Goal: Navigation & Orientation: Understand site structure

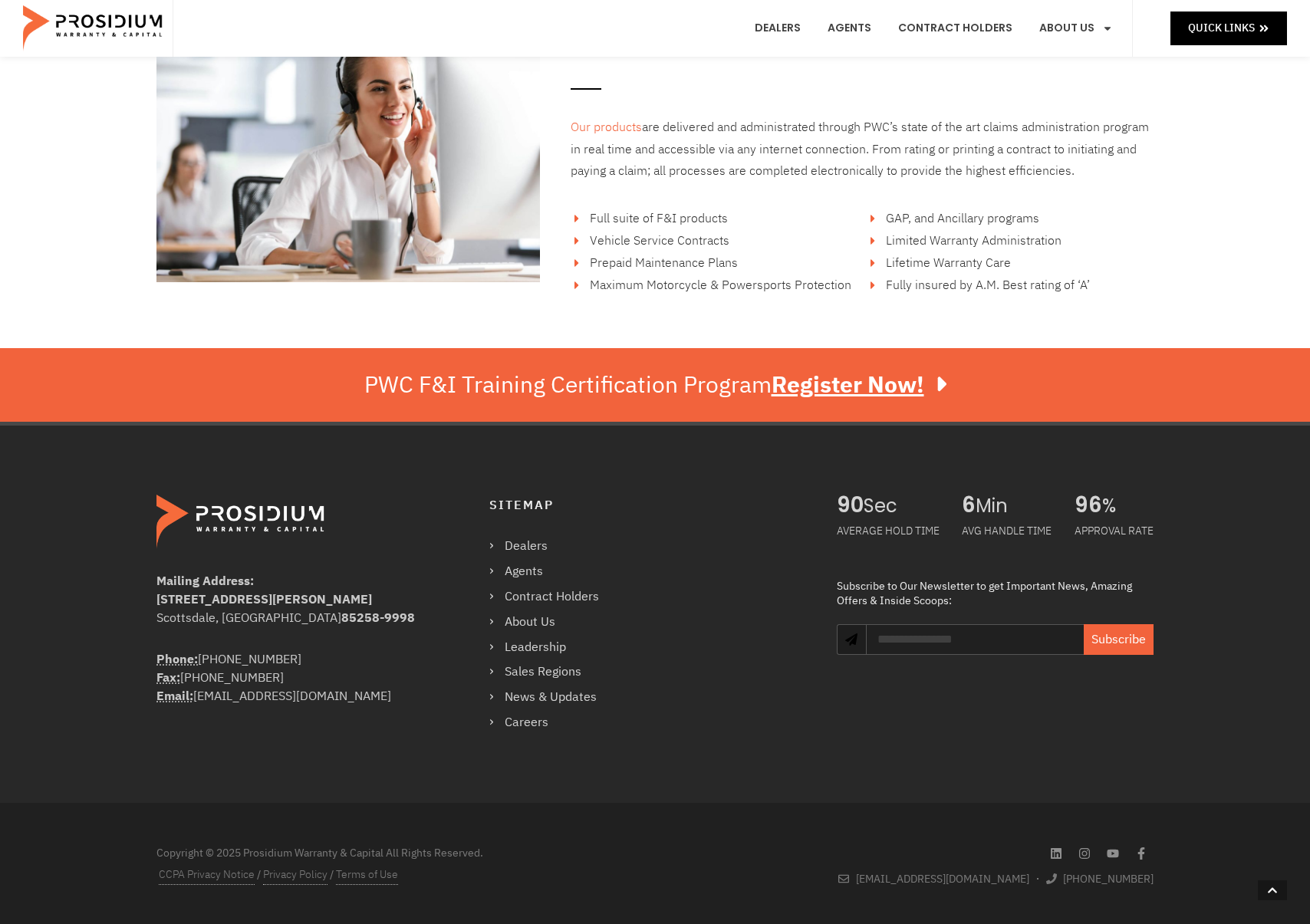
scroll to position [2631, 0]
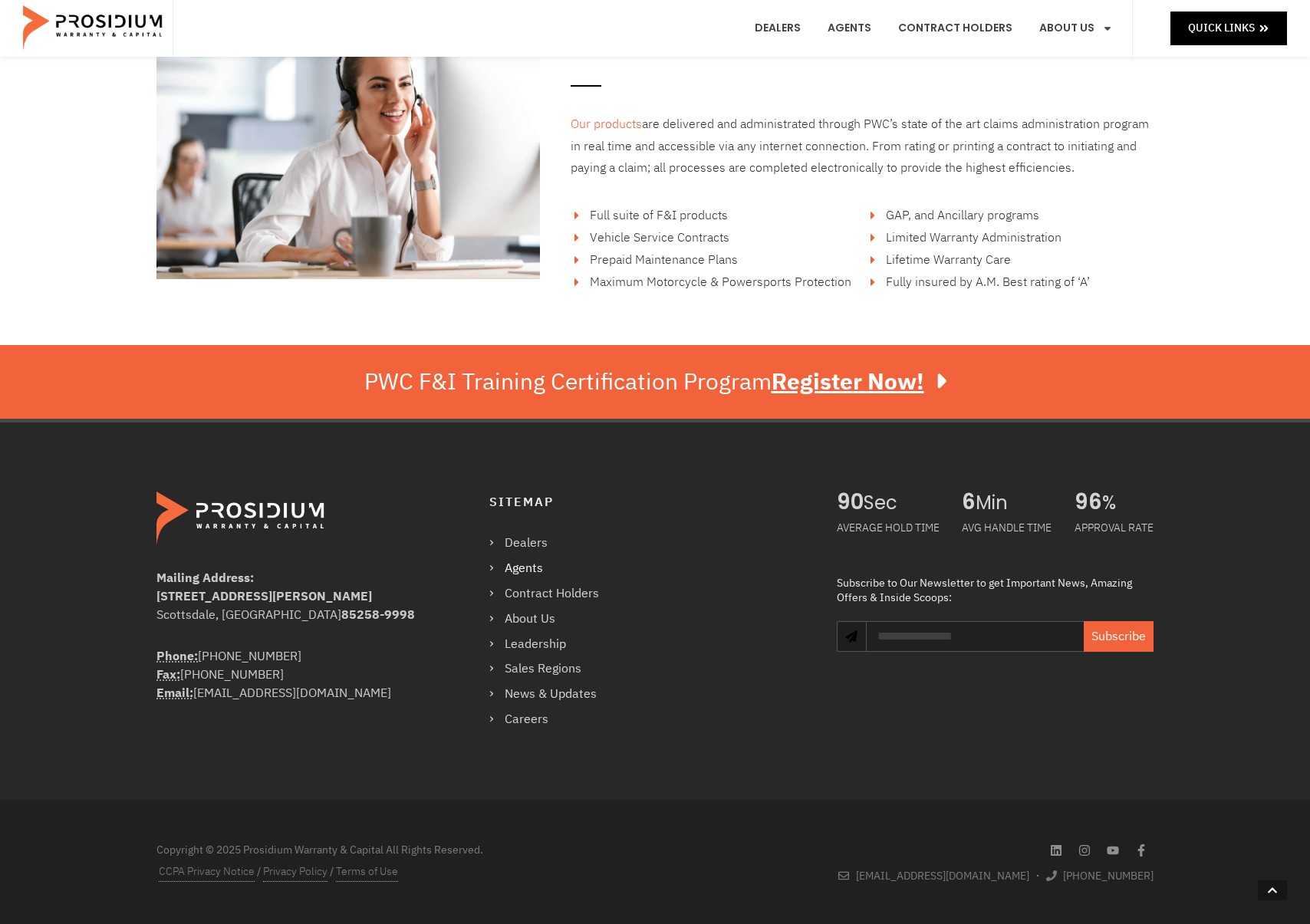
click at [517, 566] on link "Agents" at bounding box center [552, 569] width 125 height 22
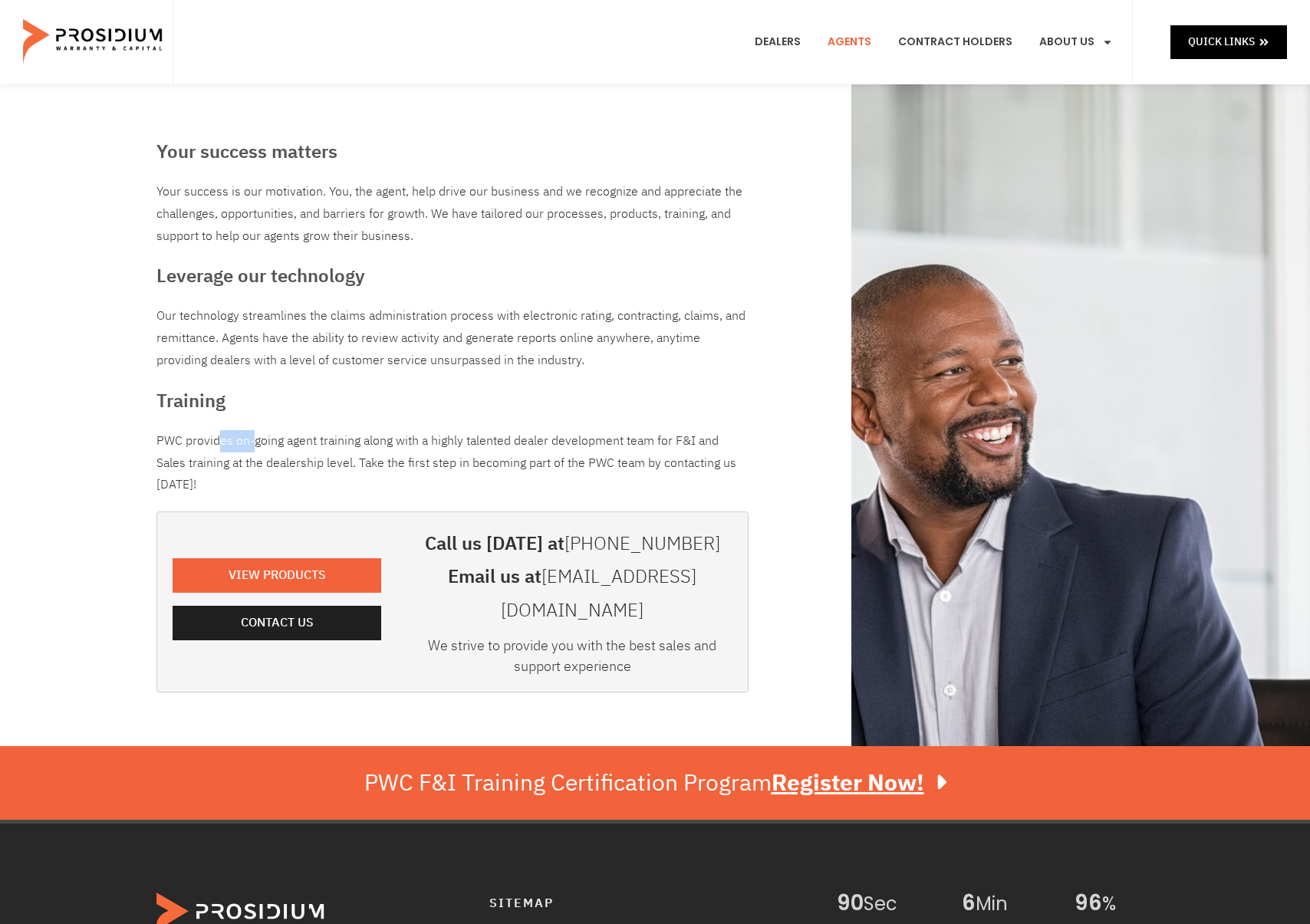
drag, startPoint x: 173, startPoint y: 439, endPoint x: 195, endPoint y: 440, distance: 22.0
click at [195, 440] on div "PWC provides on-going agent training along with a highly talented dealer develo…" at bounding box center [452, 463] width 592 height 66
click at [316, 468] on div "PWC provides on-going agent training along with a highly talented dealer develo…" at bounding box center [452, 463] width 592 height 66
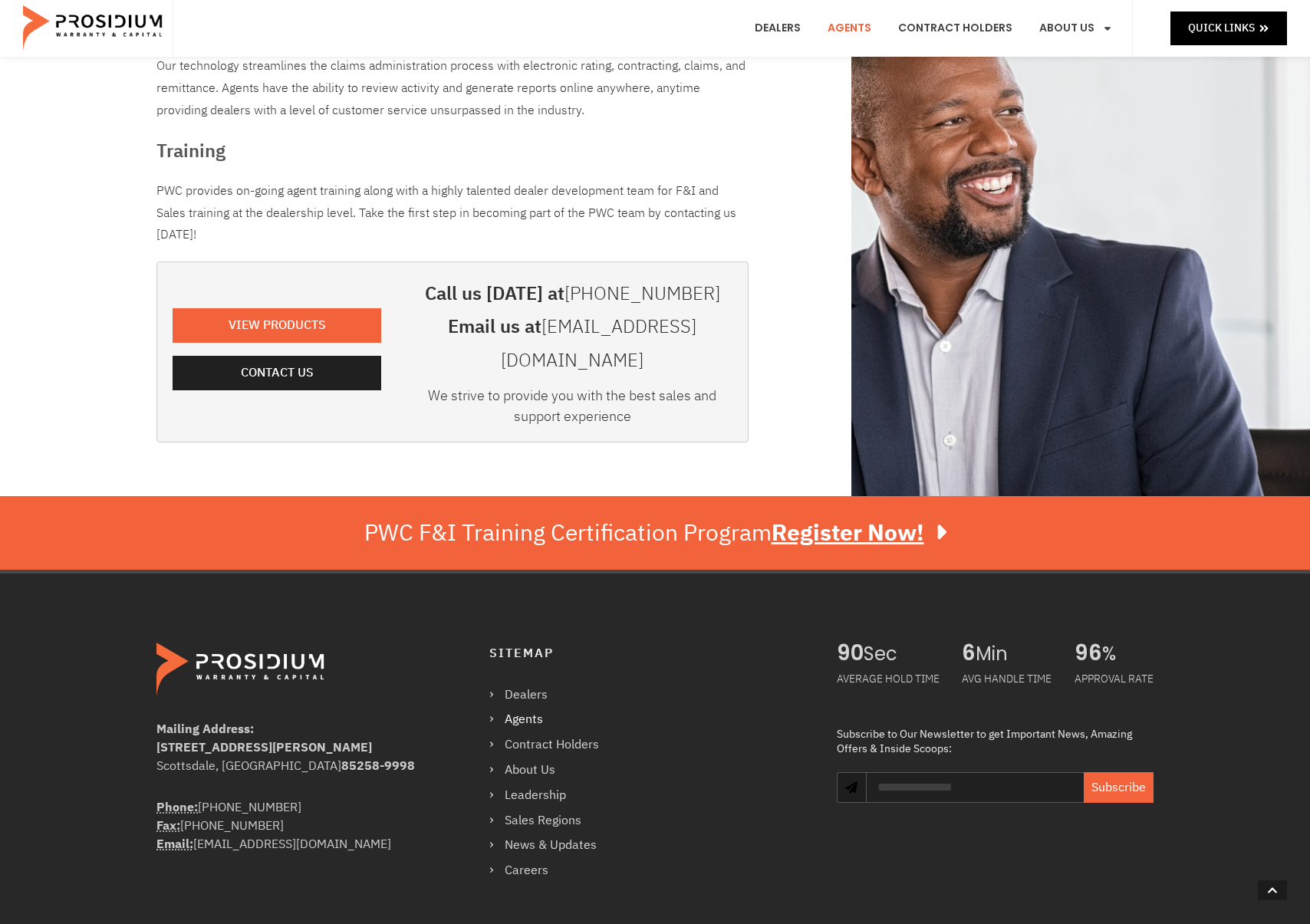
scroll to position [368, 0]
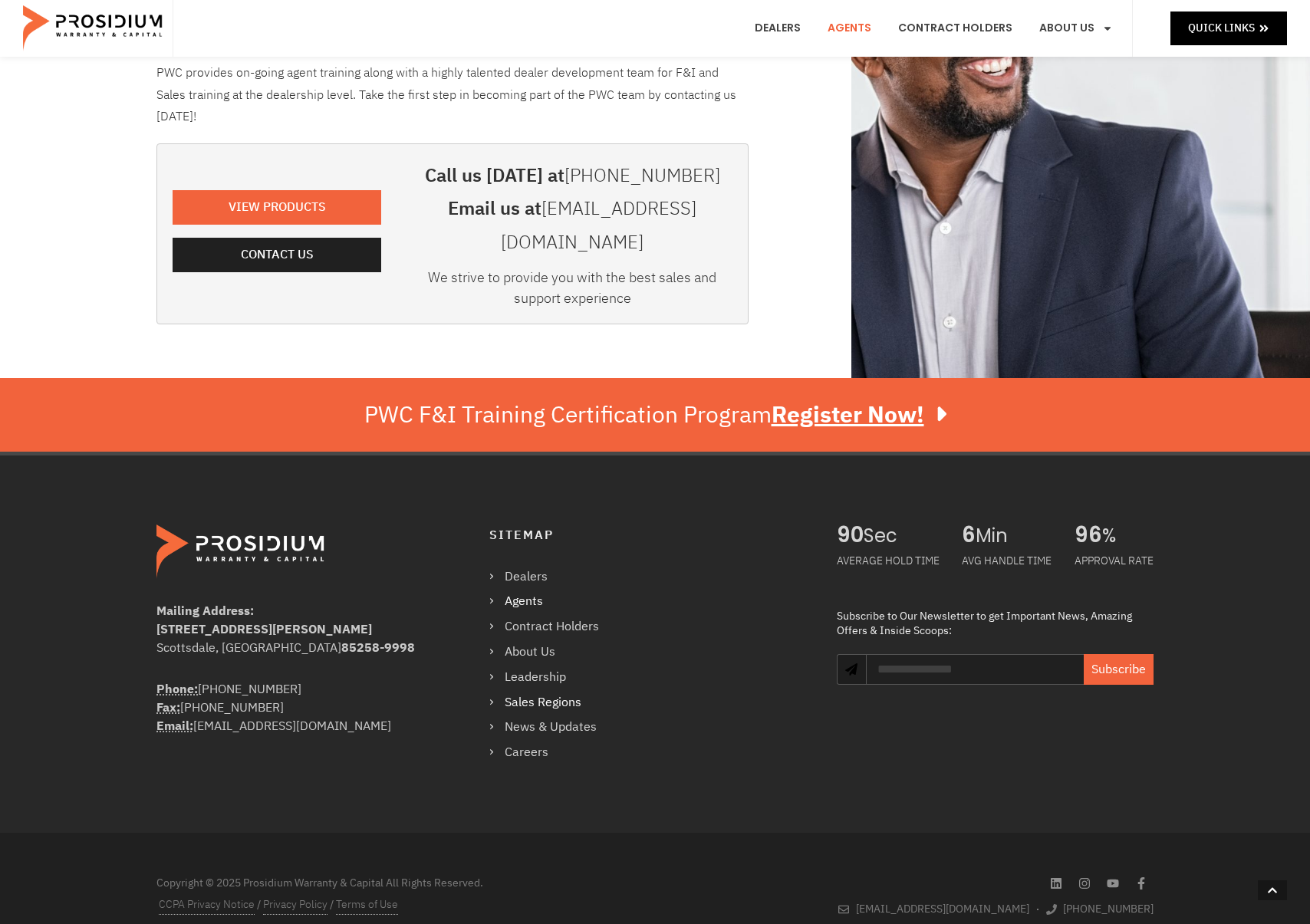
click at [542, 691] on link "Sales Regions" at bounding box center [552, 703] width 125 height 22
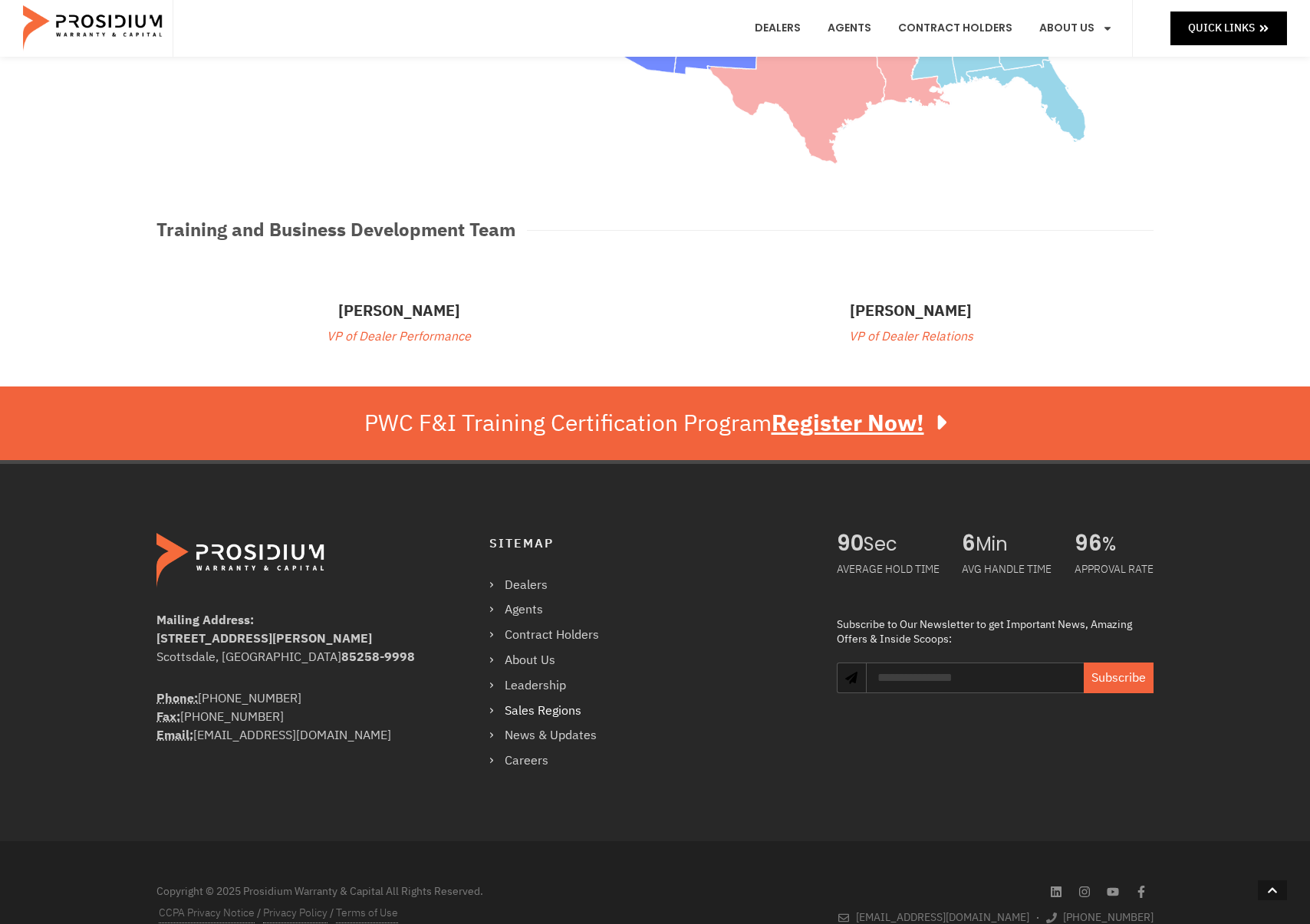
scroll to position [436, 0]
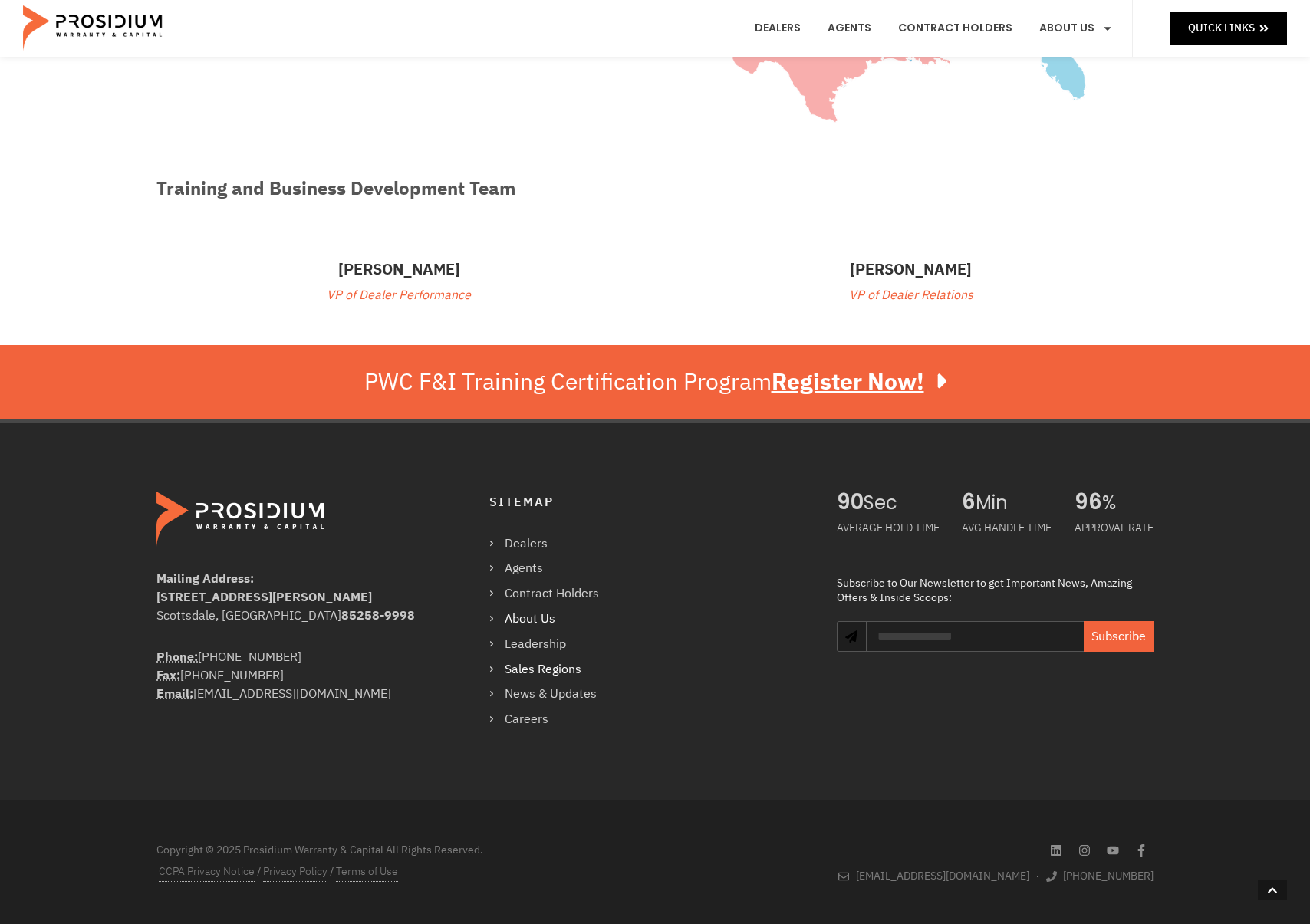
click at [534, 612] on link "About Us" at bounding box center [552, 619] width 125 height 22
